Goal: Task Accomplishment & Management: Manage account settings

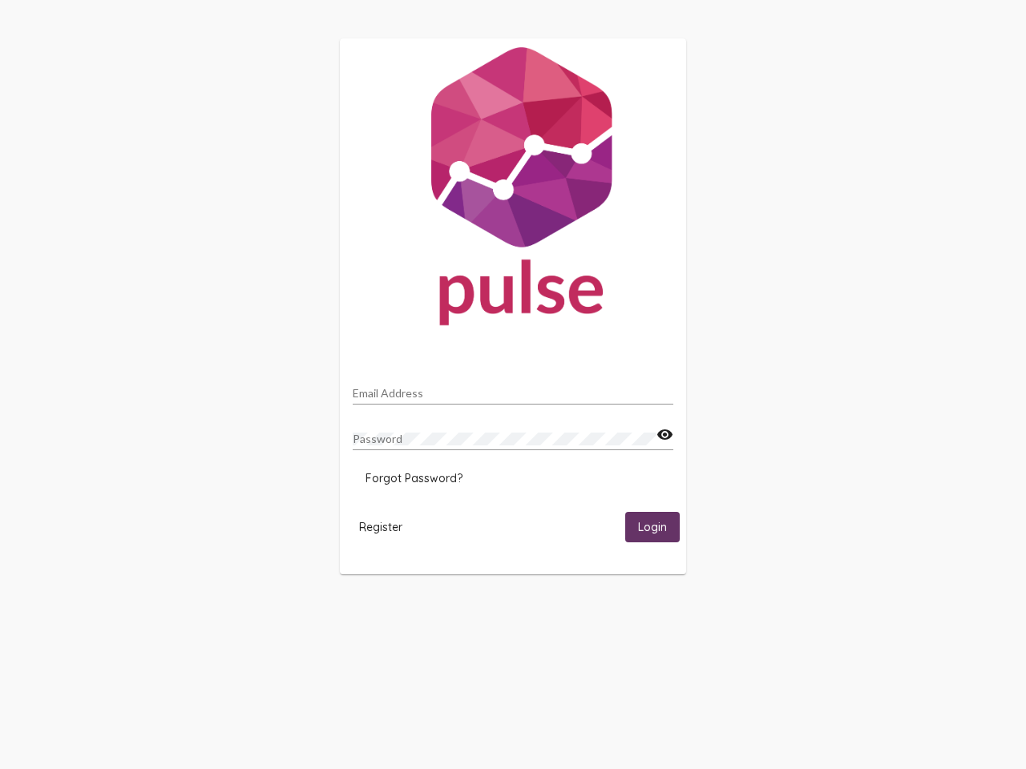
click at [513, 389] on input "Email Address" at bounding box center [513, 393] width 321 height 13
click at [664, 435] on mat-icon "visibility" at bounding box center [664, 434] width 17 height 19
click at [413, 478] on span "Forgot Password?" at bounding box center [413, 478] width 97 height 14
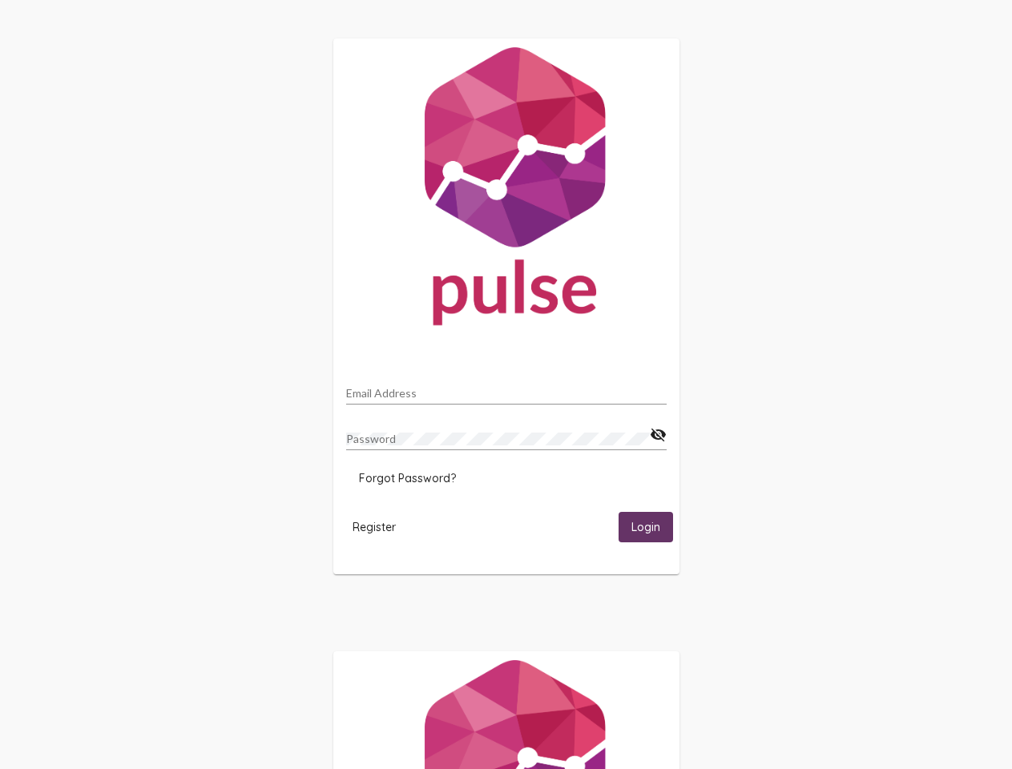
click at [381, 526] on span "Register" at bounding box center [374, 527] width 43 height 14
click at [652, 526] on span "Login" at bounding box center [645, 528] width 29 height 14
